Goal: Check status: Check status

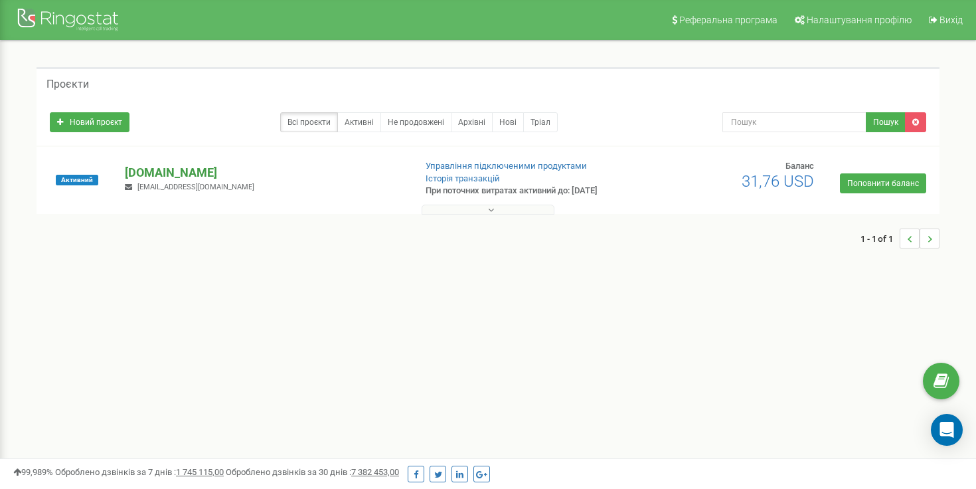
click at [150, 175] on p "[DOMAIN_NAME]" at bounding box center [264, 172] width 279 height 17
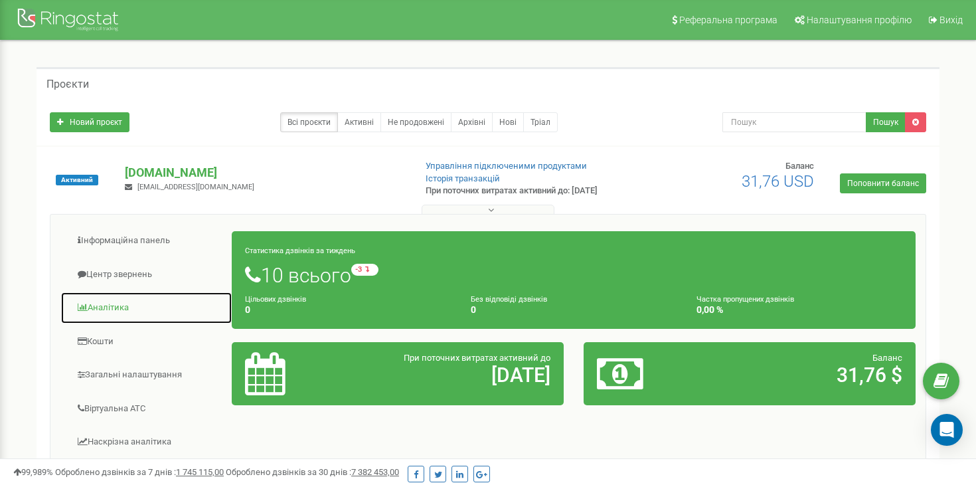
click at [108, 312] on link "Аналiтика" at bounding box center [146, 308] width 172 height 33
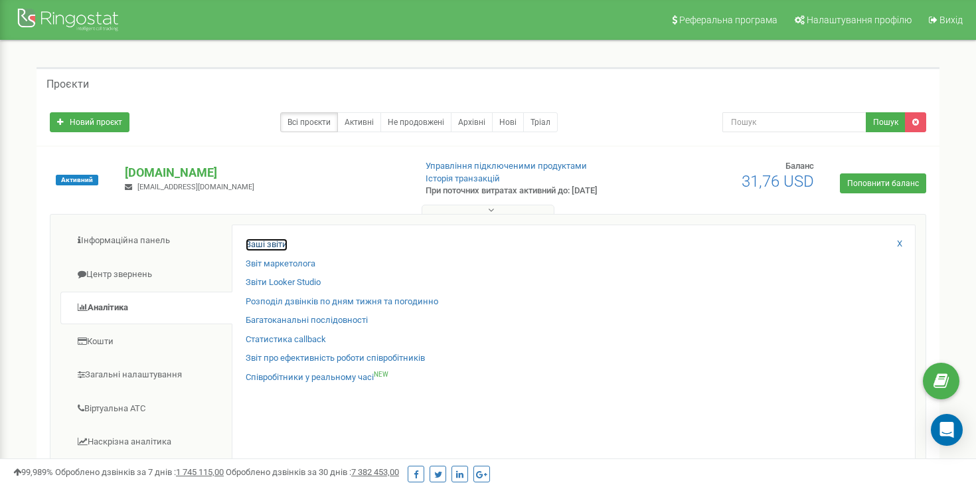
click at [268, 243] on link "Ваші звіти" at bounding box center [267, 244] width 42 height 13
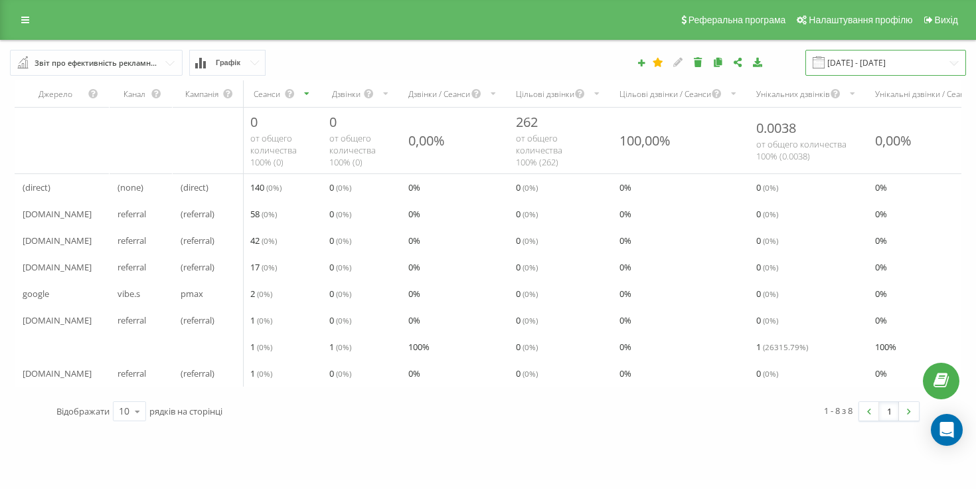
click at [914, 62] on input "[DATE] - [DATE]" at bounding box center [886, 63] width 161 height 26
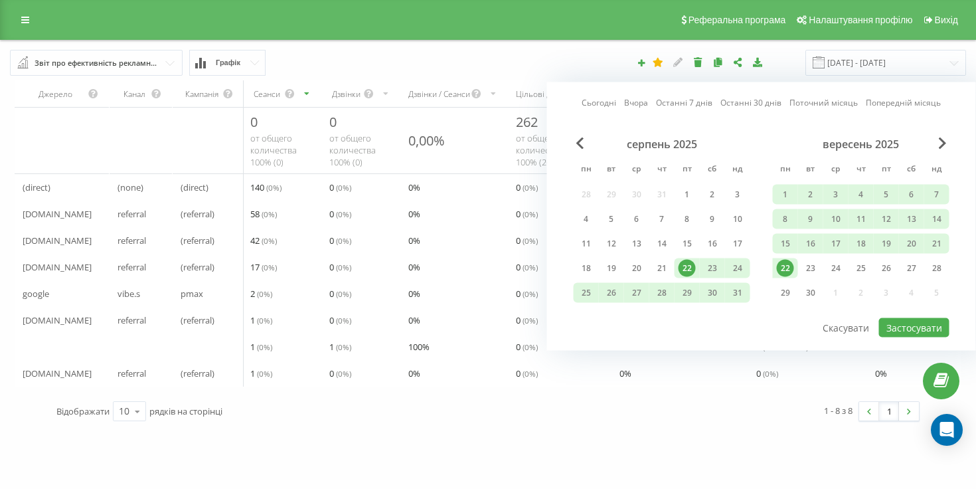
click at [674, 101] on link "Останні 7 днів" at bounding box center [684, 102] width 56 height 13
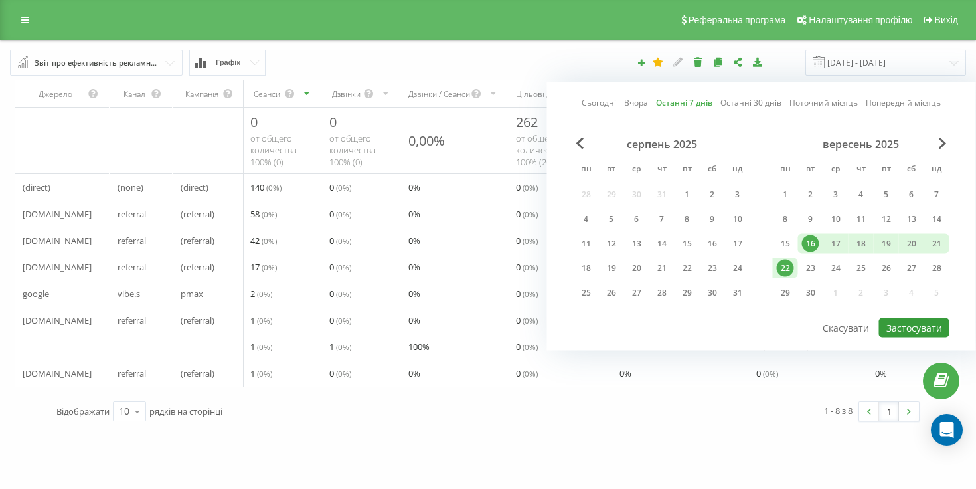
click at [925, 327] on button "Застосувати" at bounding box center [914, 327] width 70 height 19
type input "[DATE] - [DATE]"
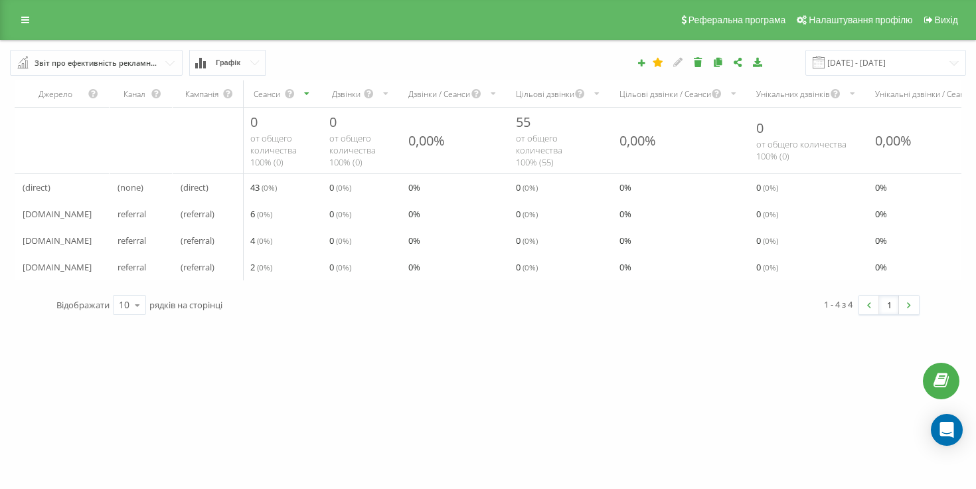
click at [161, 64] on input "text" at bounding box center [96, 62] width 171 height 24
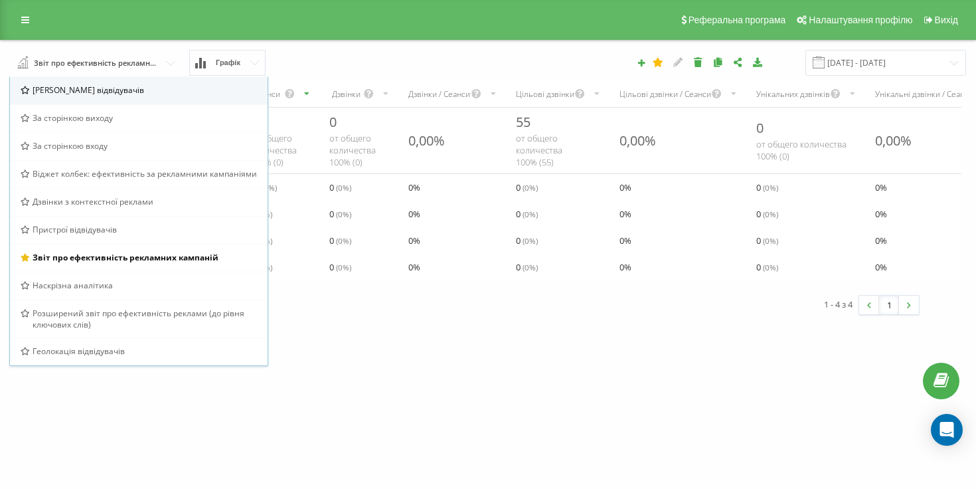
click at [123, 96] on div "[PERSON_NAME] відвідувачів" at bounding box center [139, 90] width 258 height 28
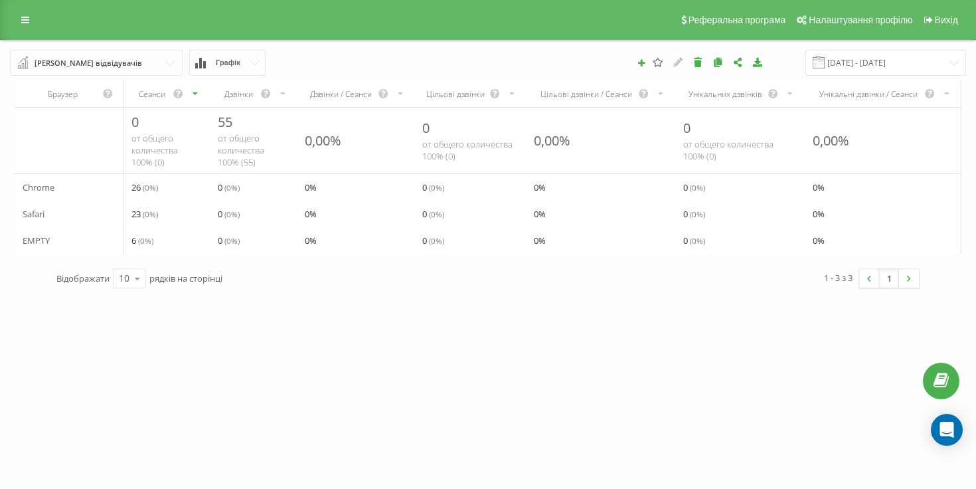
click at [117, 60] on input "text" at bounding box center [96, 62] width 171 height 24
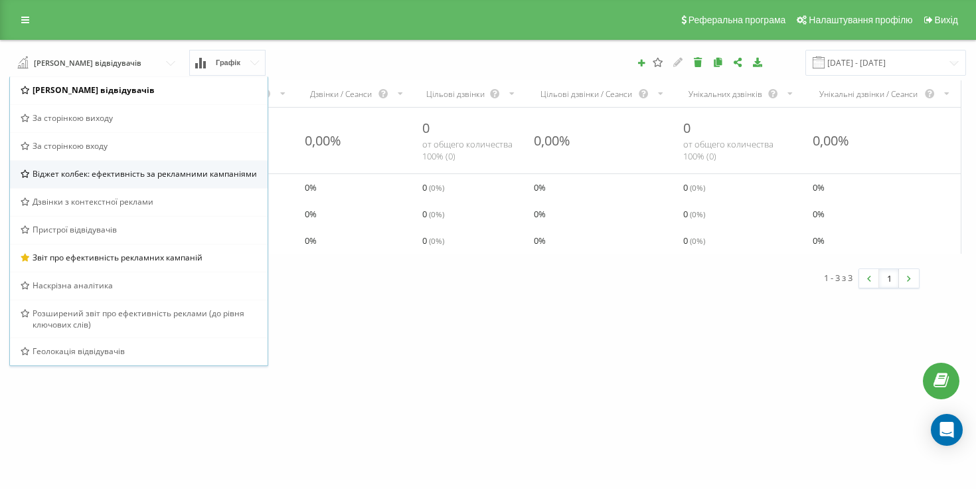
click at [87, 175] on span "Віджет колбек: ефективність за рекламними кампаніями" at bounding box center [145, 173] width 224 height 11
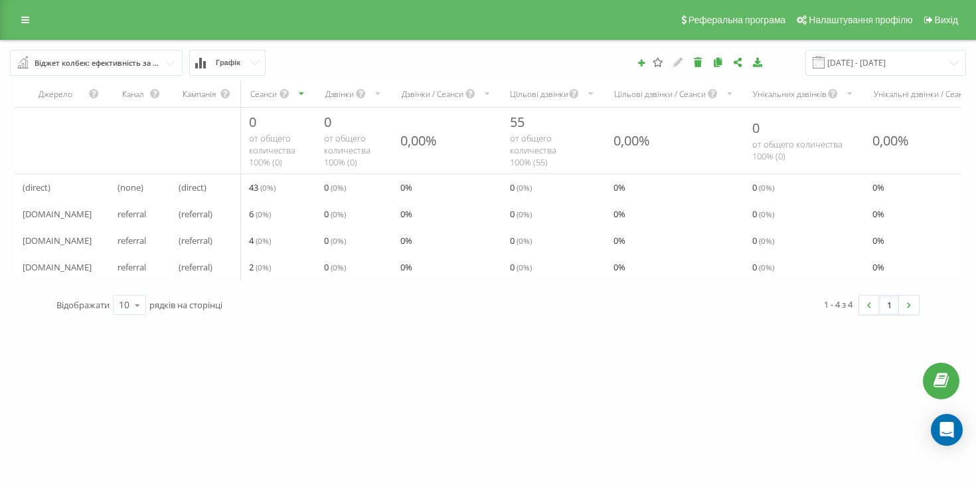
click at [127, 66] on div "Віджет колбек: ефективність за рекламними кампаніями" at bounding box center [97, 63] width 125 height 15
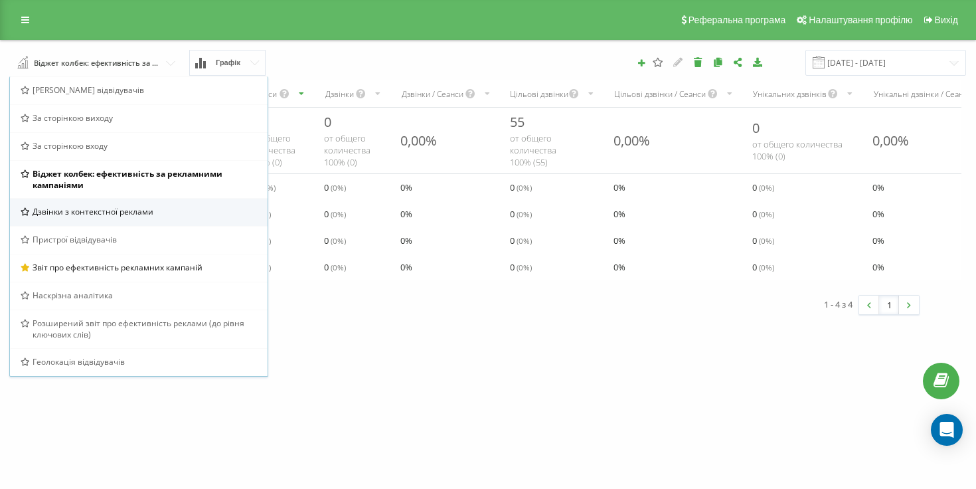
click at [74, 213] on span "Дзвінки з контекстної реклами" at bounding box center [93, 211] width 121 height 11
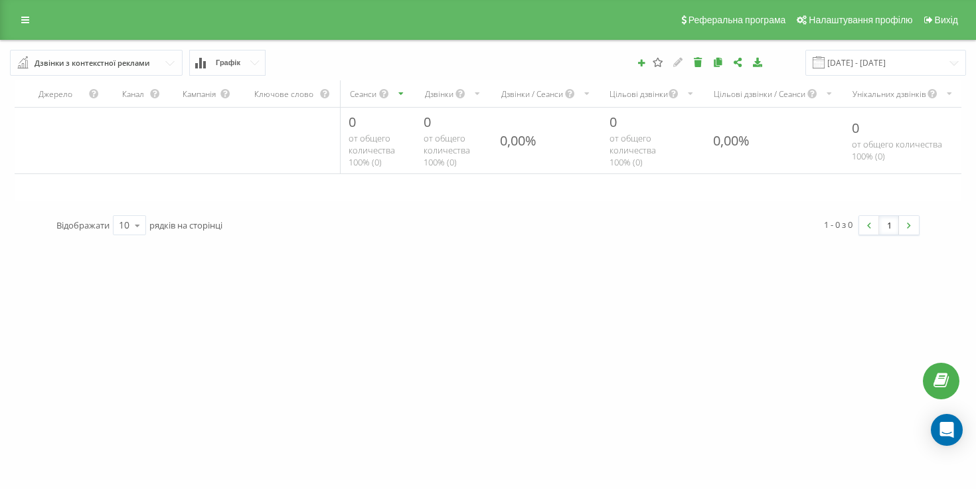
click at [113, 62] on div "Дзвінки з контекстної реклами" at bounding box center [92, 63] width 115 height 15
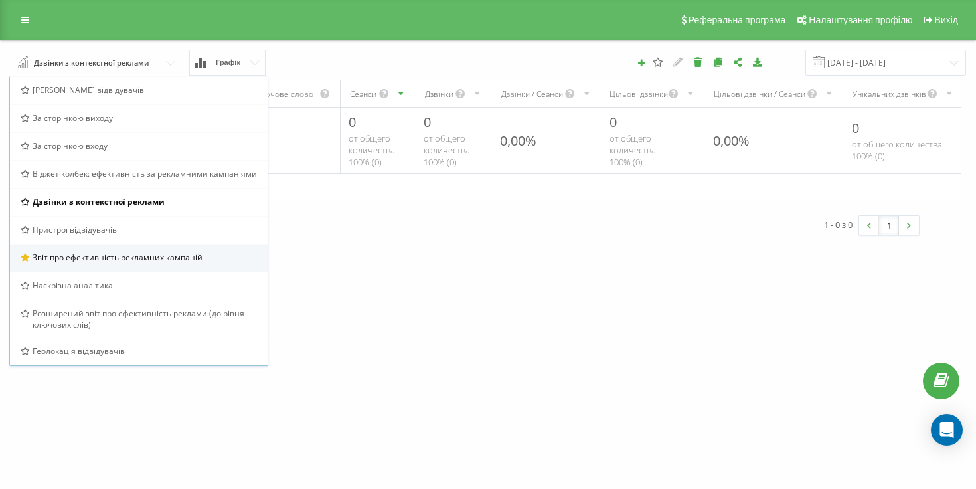
click at [72, 263] on div "Звіт про ефективність рекламних кампаній" at bounding box center [139, 258] width 258 height 28
